Goal: Find specific page/section: Find specific page/section

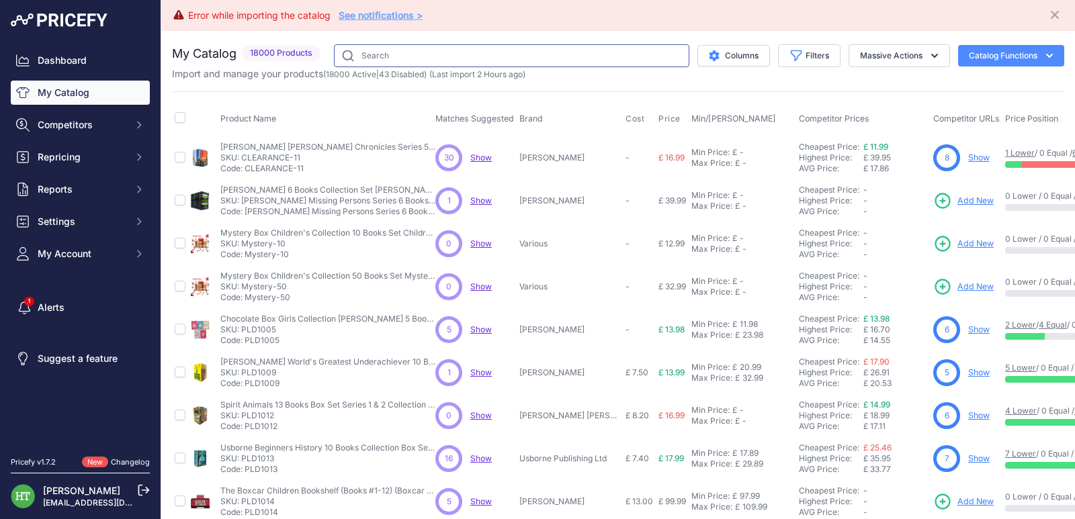
click at [405, 55] on input "text" at bounding box center [511, 55] width 355 height 23
paste input "[PERSON_NAME]"
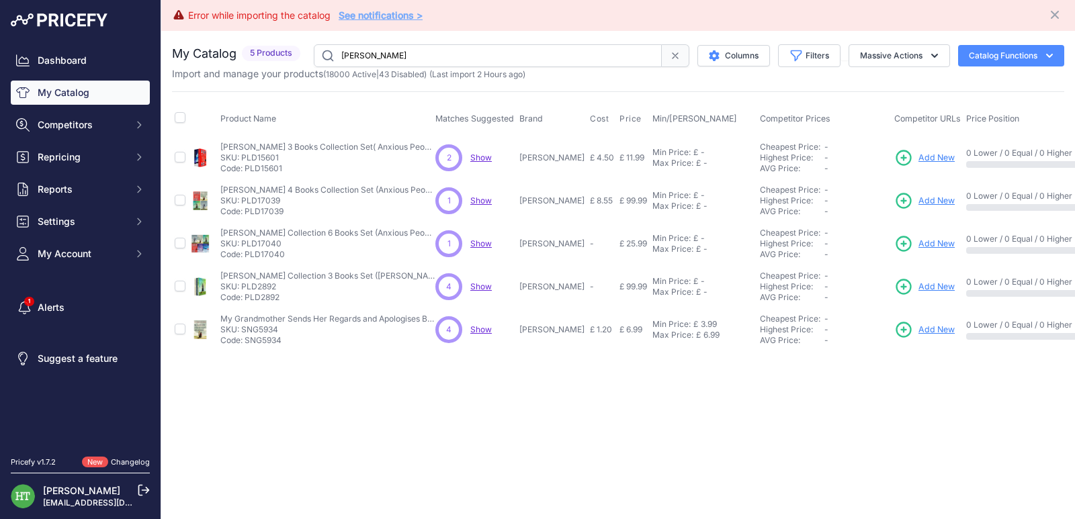
click at [485, 53] on input "[PERSON_NAME]" at bounding box center [488, 55] width 348 height 23
paste input "text"
click at [486, 52] on input "[PERSON_NAME]" at bounding box center [488, 55] width 348 height 23
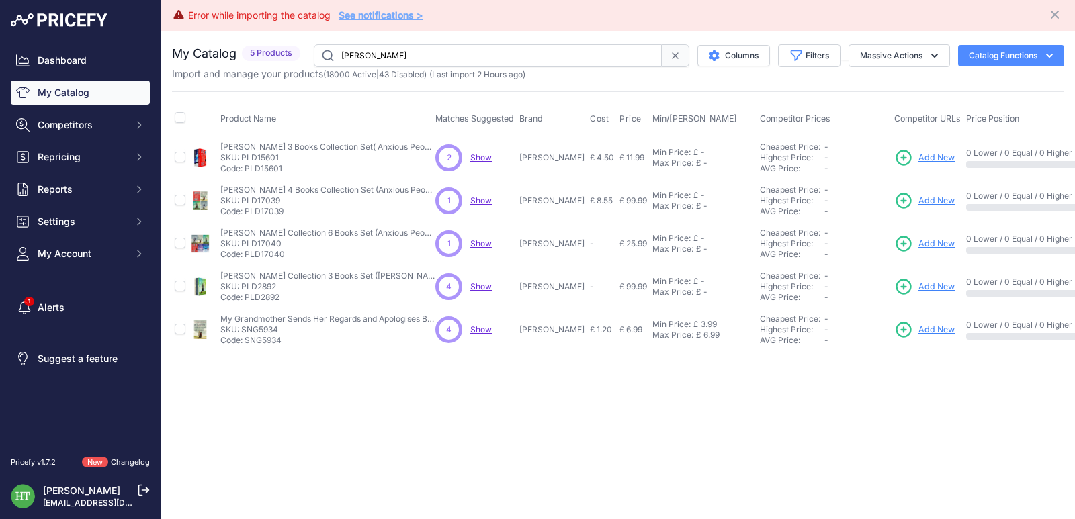
click at [486, 52] on input "[PERSON_NAME]" at bounding box center [488, 55] width 348 height 23
paste input "PLD15986"
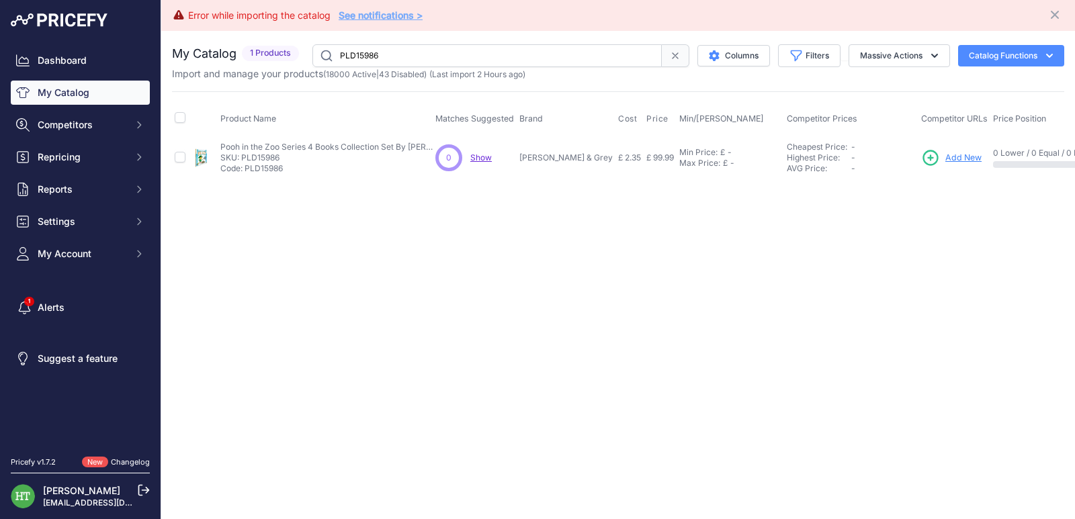
click at [437, 54] on input "PLD15986" at bounding box center [486, 55] width 349 height 23
click at [437, 53] on input "PLD15986" at bounding box center [486, 55] width 349 height 23
paste input "Cazalet Chronicle"
click at [423, 54] on input "Cazalet Chronicle" at bounding box center [486, 55] width 349 height 23
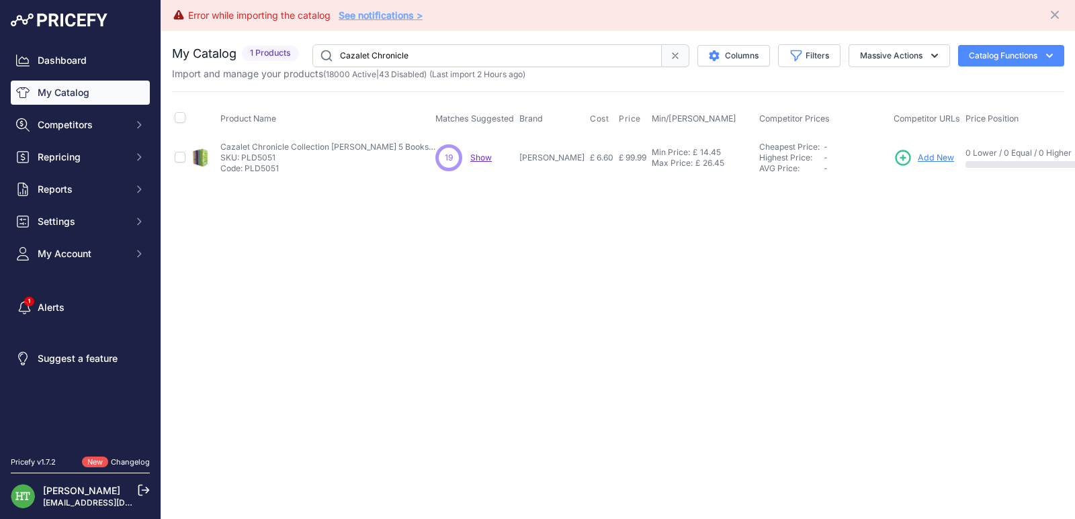
click at [423, 54] on input "Cazalet Chronicle" at bounding box center [486, 55] width 349 height 23
paste input "[PERSON_NAME]"
type input "[PERSON_NAME]"
